Goal: Go to known website: Go to known website

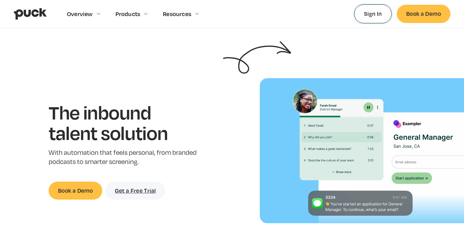
click at [369, 21] on link "Sign In" at bounding box center [373, 13] width 38 height 19
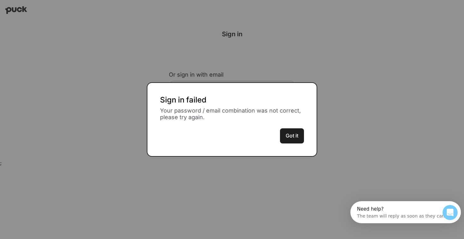
click at [294, 140] on button "Got it" at bounding box center [292, 135] width 24 height 15
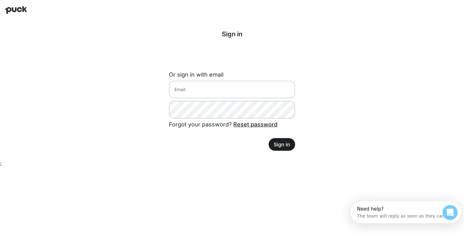
click at [21, 8] on img at bounding box center [16, 10] width 22 height 8
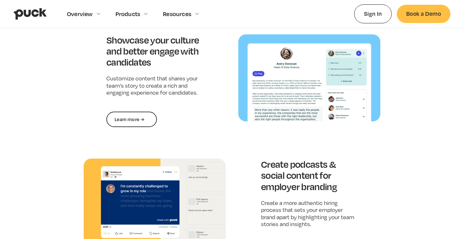
scroll to position [742, 0]
